Goal: Use online tool/utility: Utilize a website feature to perform a specific function

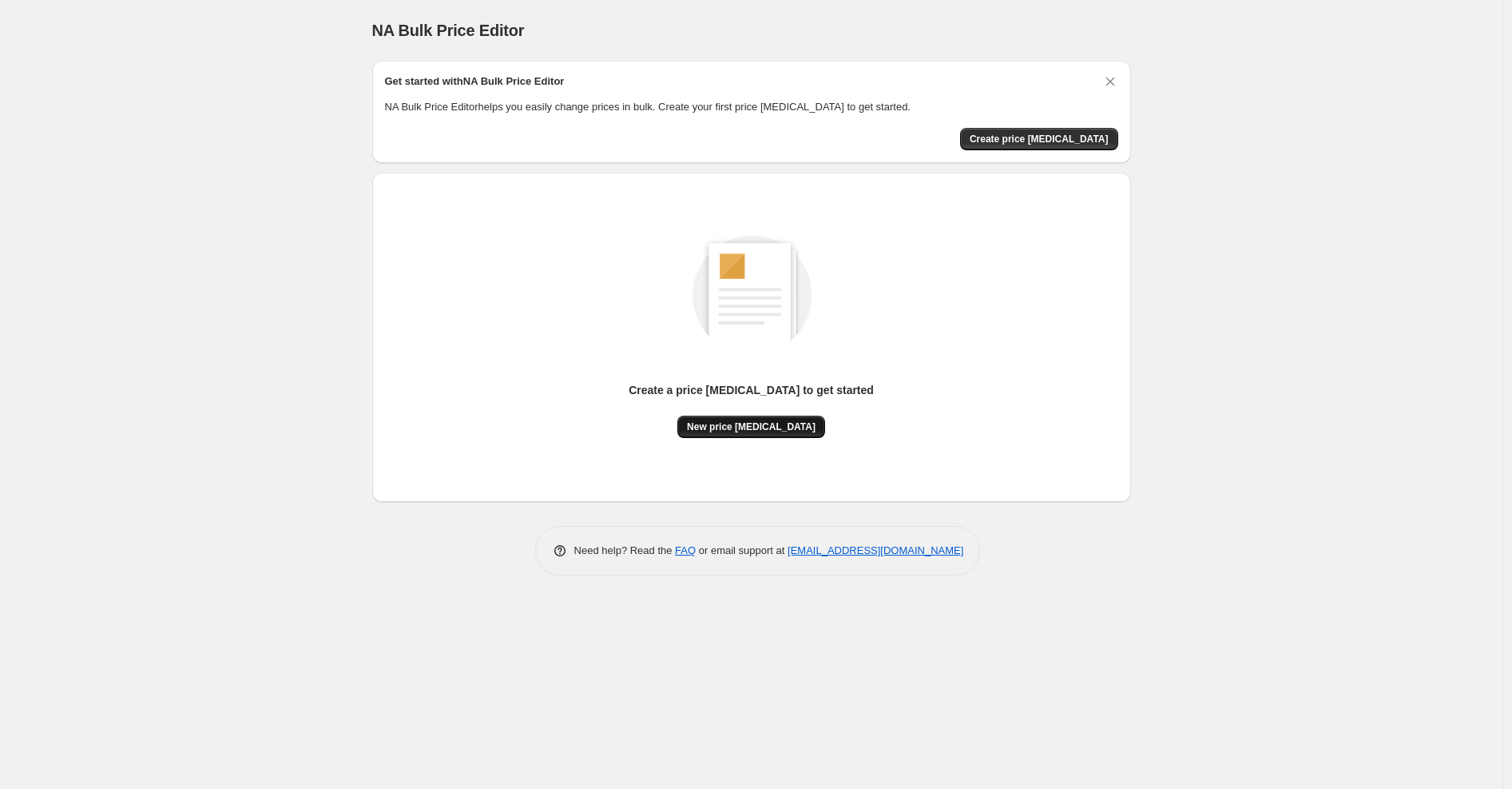
drag, startPoint x: 762, startPoint y: 441, endPoint x: 755, endPoint y: 428, distance: 14.8
click at [755, 428] on div "Create a price [MEDICAL_DATA] to get started New price [MEDICAL_DATA]" at bounding box center [752, 337] width 734 height 304
click at [755, 428] on span "New price [MEDICAL_DATA]" at bounding box center [751, 427] width 128 height 13
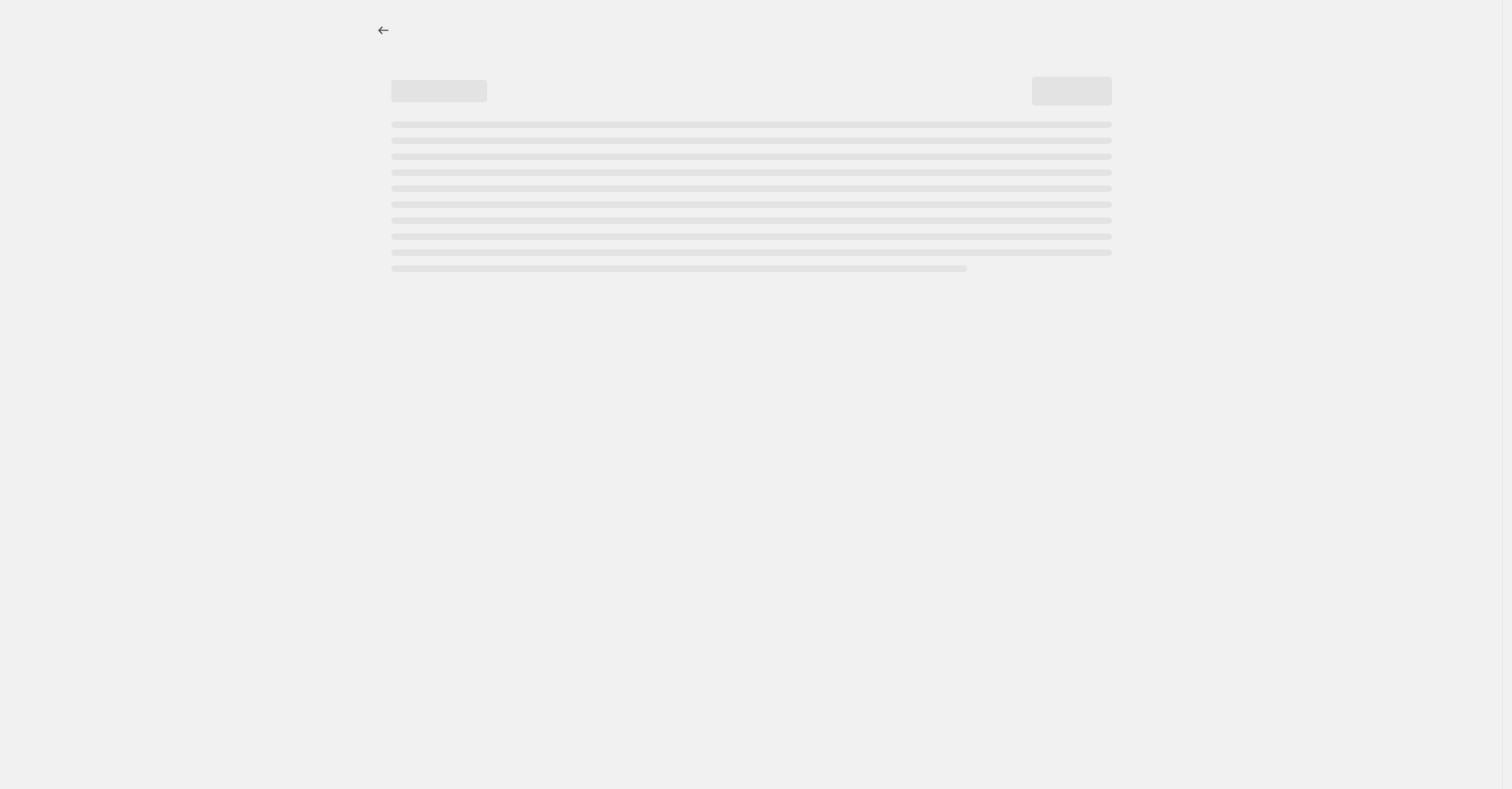
select select "percentage"
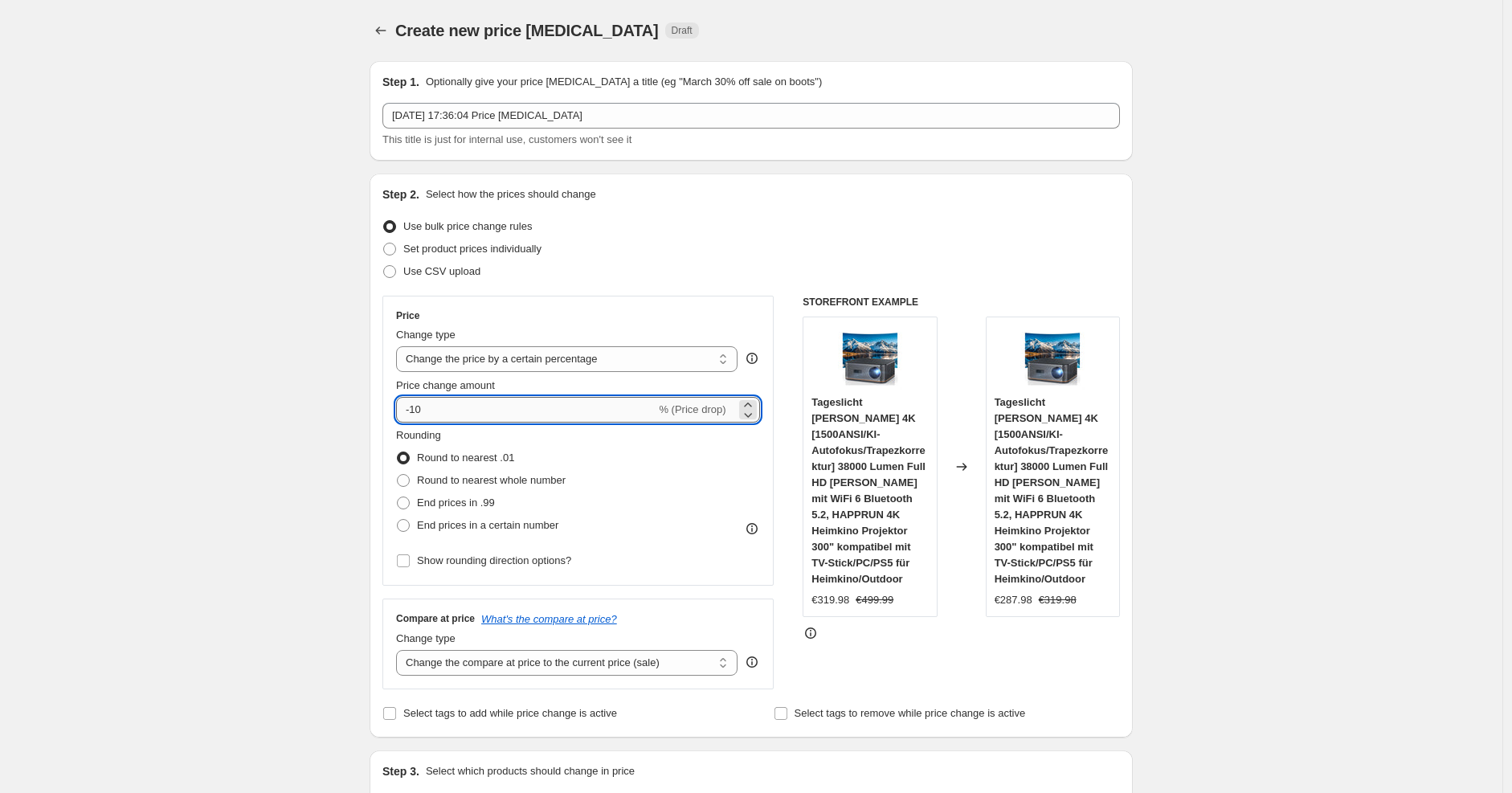
click at [532, 410] on input "-10" at bounding box center [525, 409] width 259 height 26
type input "-1"
type input "-25"
click at [726, 360] on select "Change the price to a certain amount Change the price by a certain amount Chang…" at bounding box center [566, 359] width 341 height 26
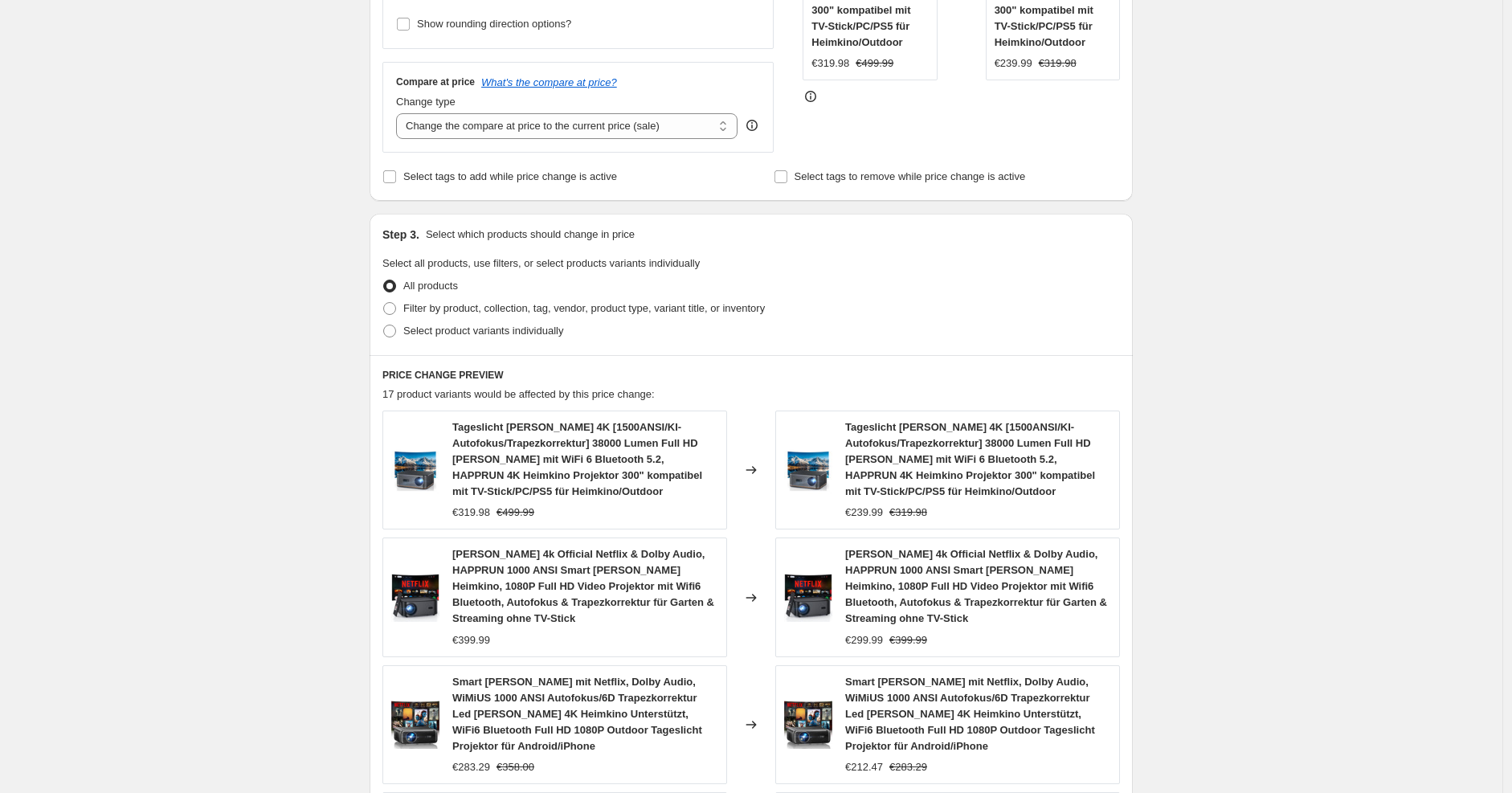
scroll to position [1065, 0]
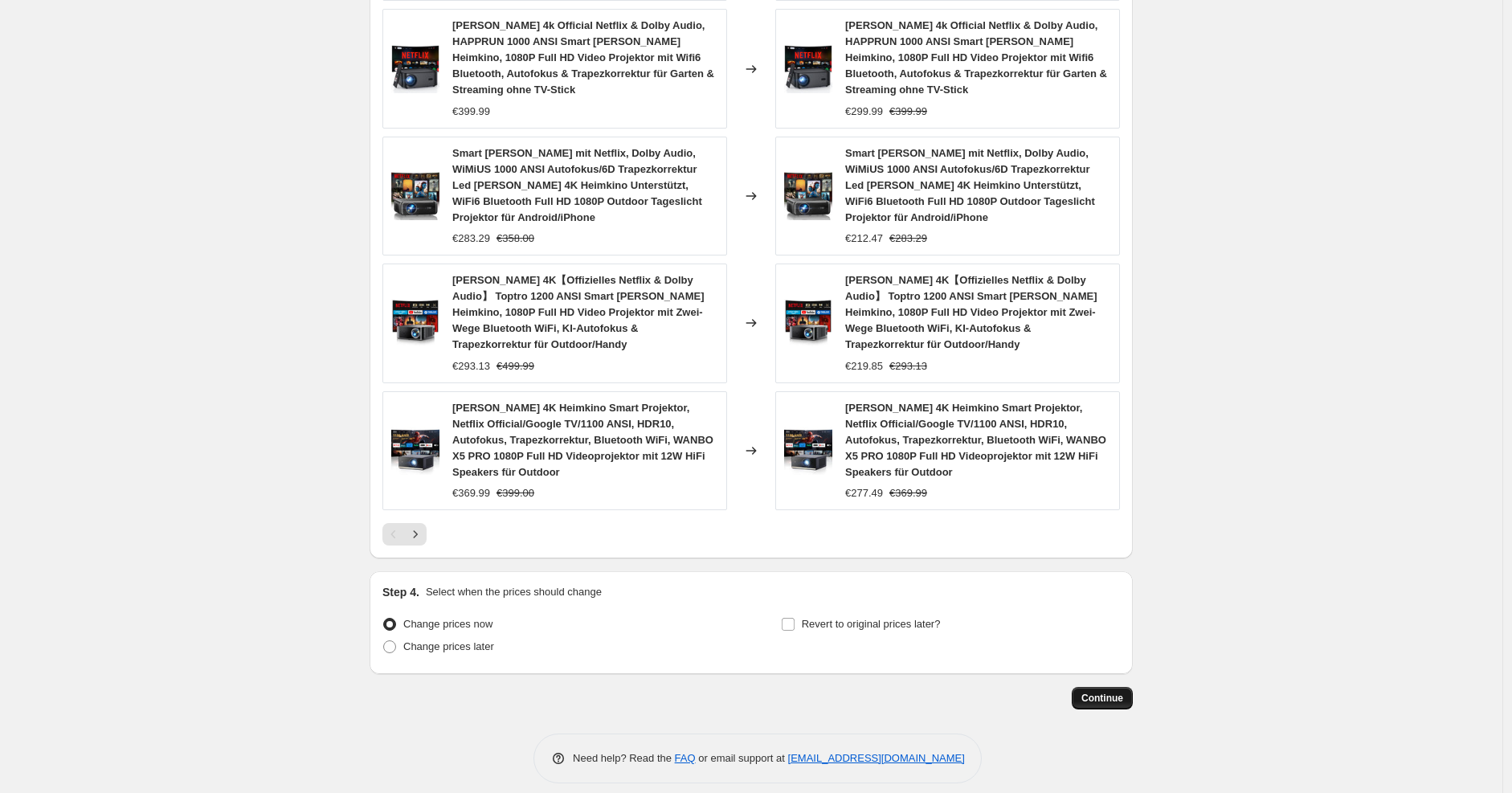
click at [1121, 687] on button "Continue" at bounding box center [1102, 698] width 61 height 22
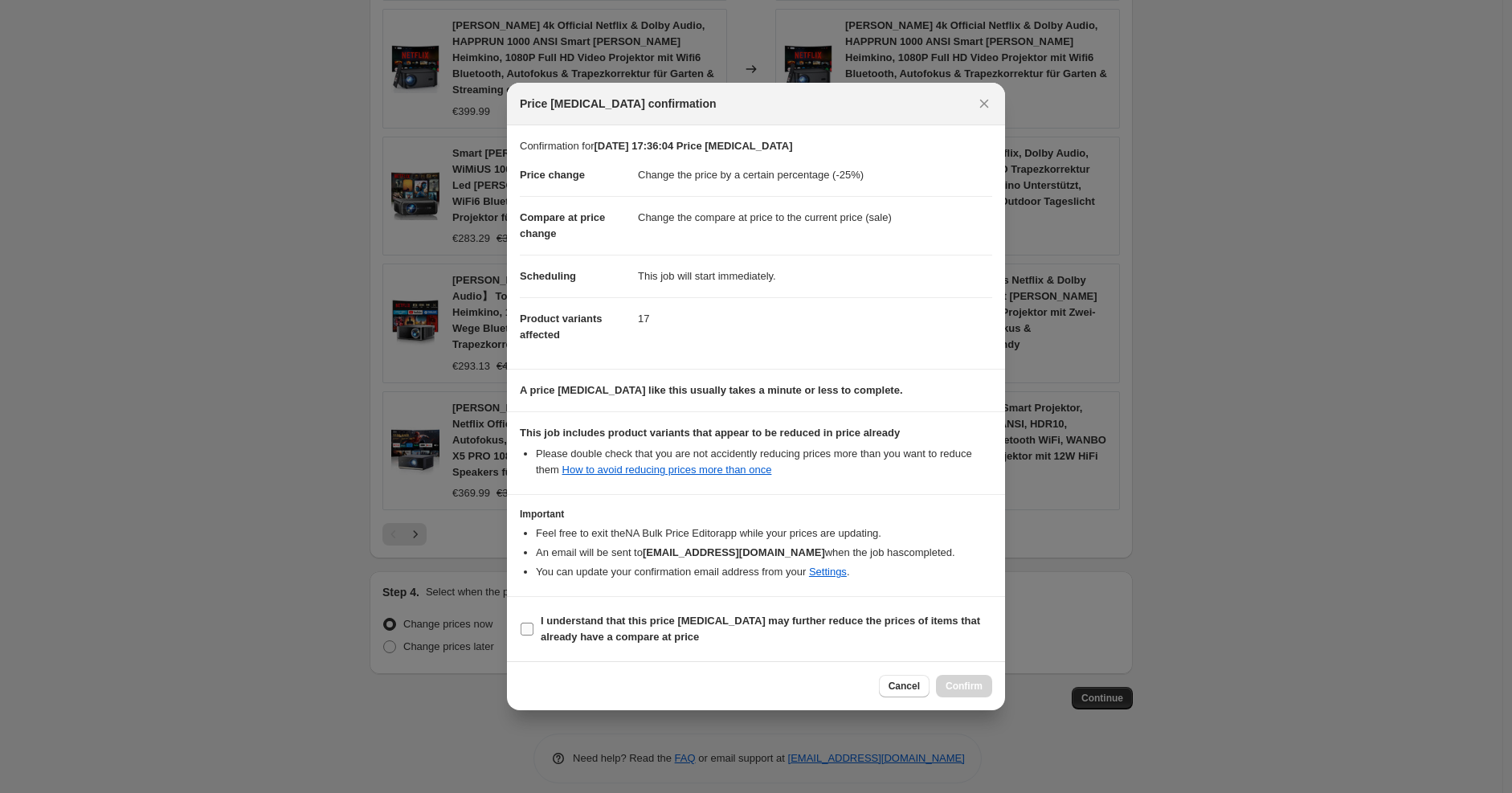
click at [797, 634] on span "I understand that this price [MEDICAL_DATA] may further reduce the prices of it…" at bounding box center [767, 629] width 452 height 32
click at [533, 634] on input "I understand that this price [MEDICAL_DATA] may further reduce the prices of it…" at bounding box center [527, 629] width 13 height 13
checkbox input "true"
click at [966, 686] on span "Confirm" at bounding box center [964, 686] width 37 height 13
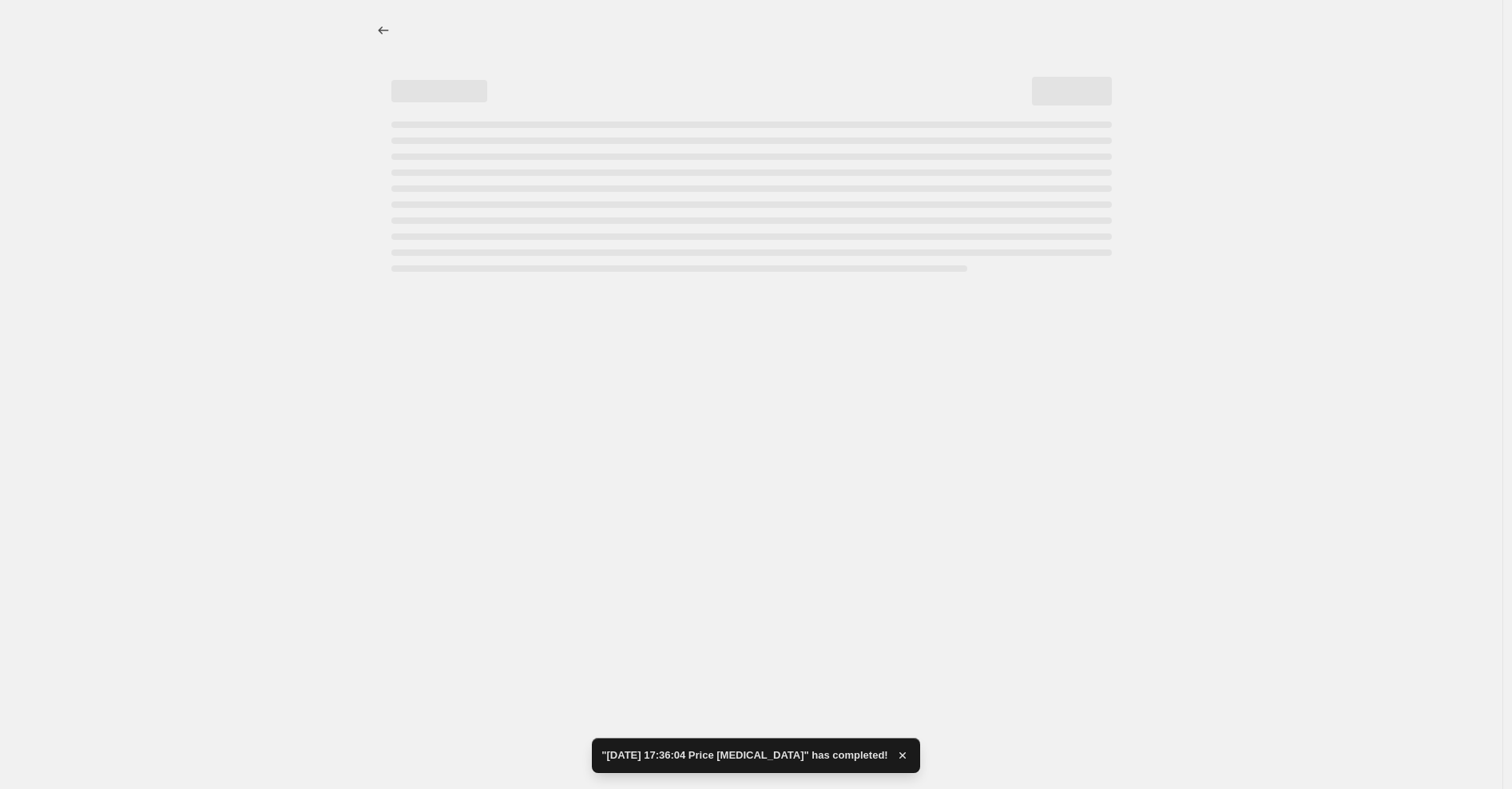
select select "percentage"
